Goal: Use online tool/utility: Utilize a website feature to perform a specific function

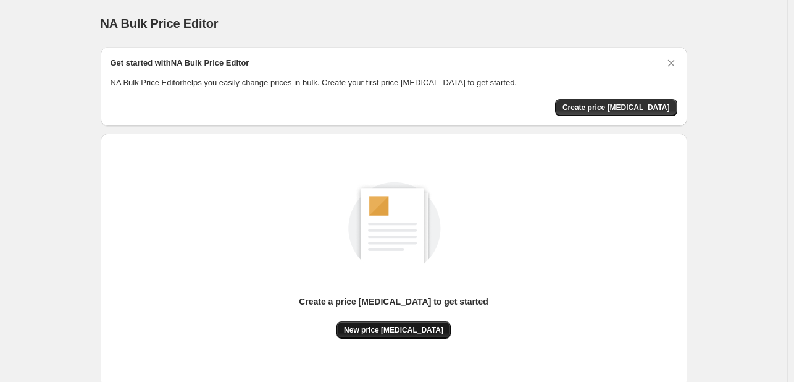
click at [390, 329] on span "New price [MEDICAL_DATA]" at bounding box center [393, 330] width 99 height 10
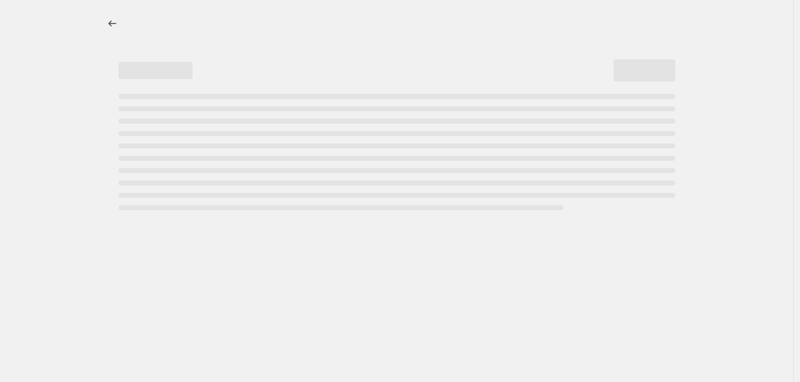
select select "percentage"
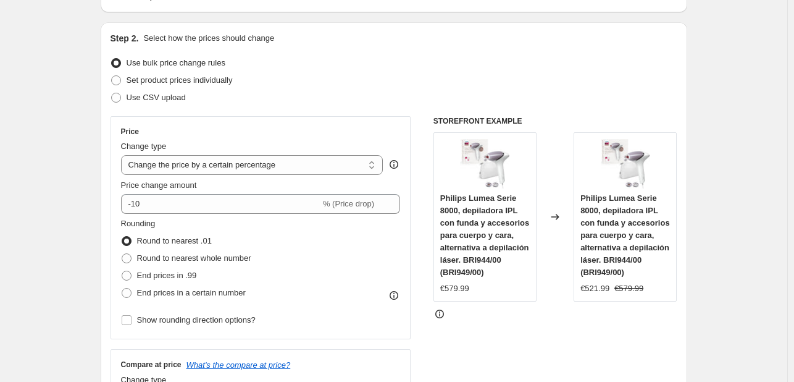
scroll to position [123, 0]
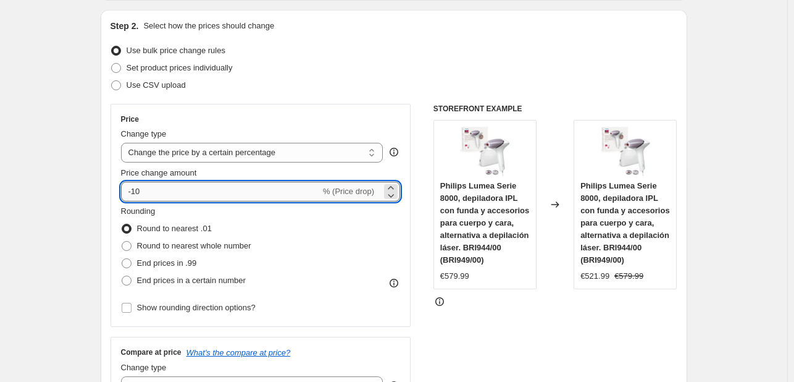
click at [201, 191] on input "-10" at bounding box center [220, 192] width 199 height 20
type input "-1"
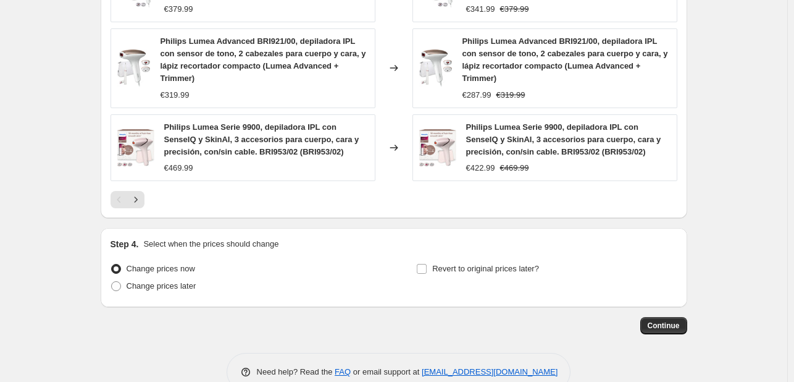
scroll to position [934, 0]
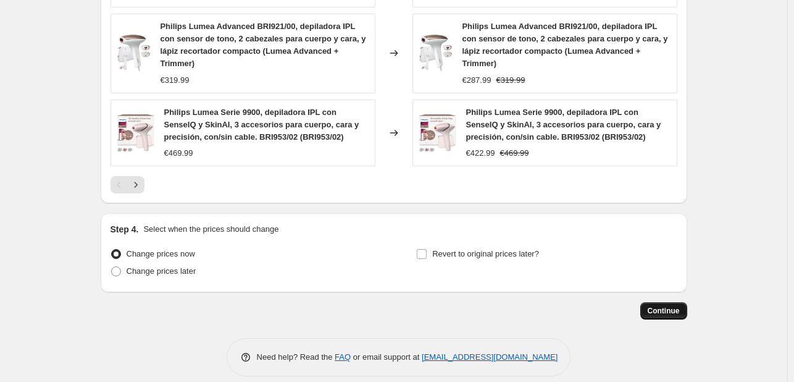
type input "-25"
click at [669, 306] on span "Continue" at bounding box center [664, 311] width 32 height 10
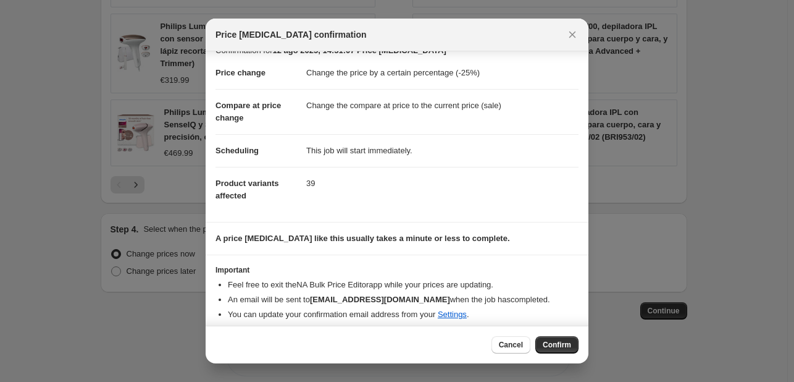
scroll to position [23, 0]
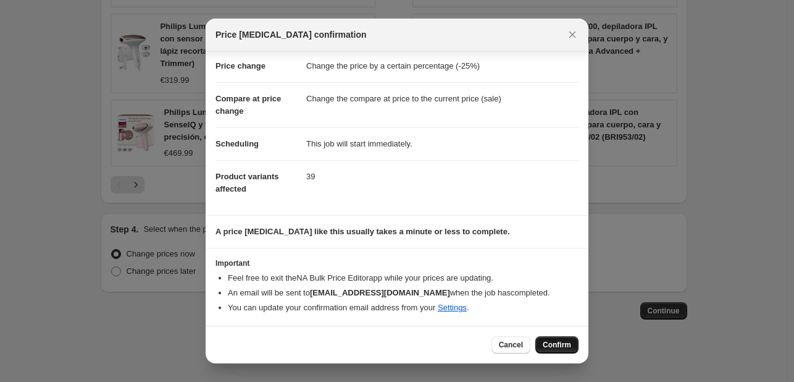
click at [549, 339] on button "Confirm" at bounding box center [556, 344] width 43 height 17
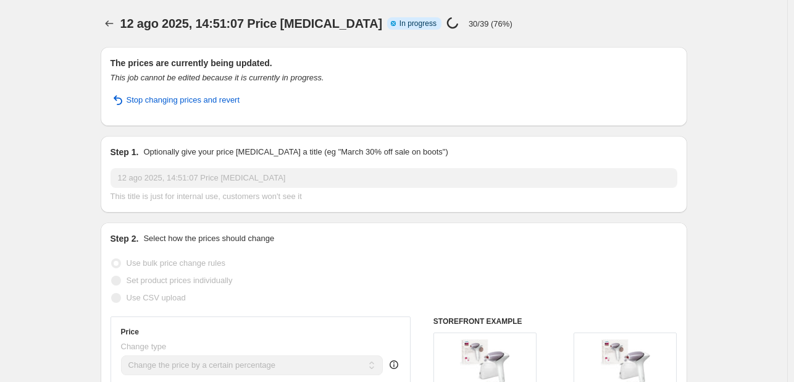
select select "percentage"
